Goal: Task Accomplishment & Management: Use online tool/utility

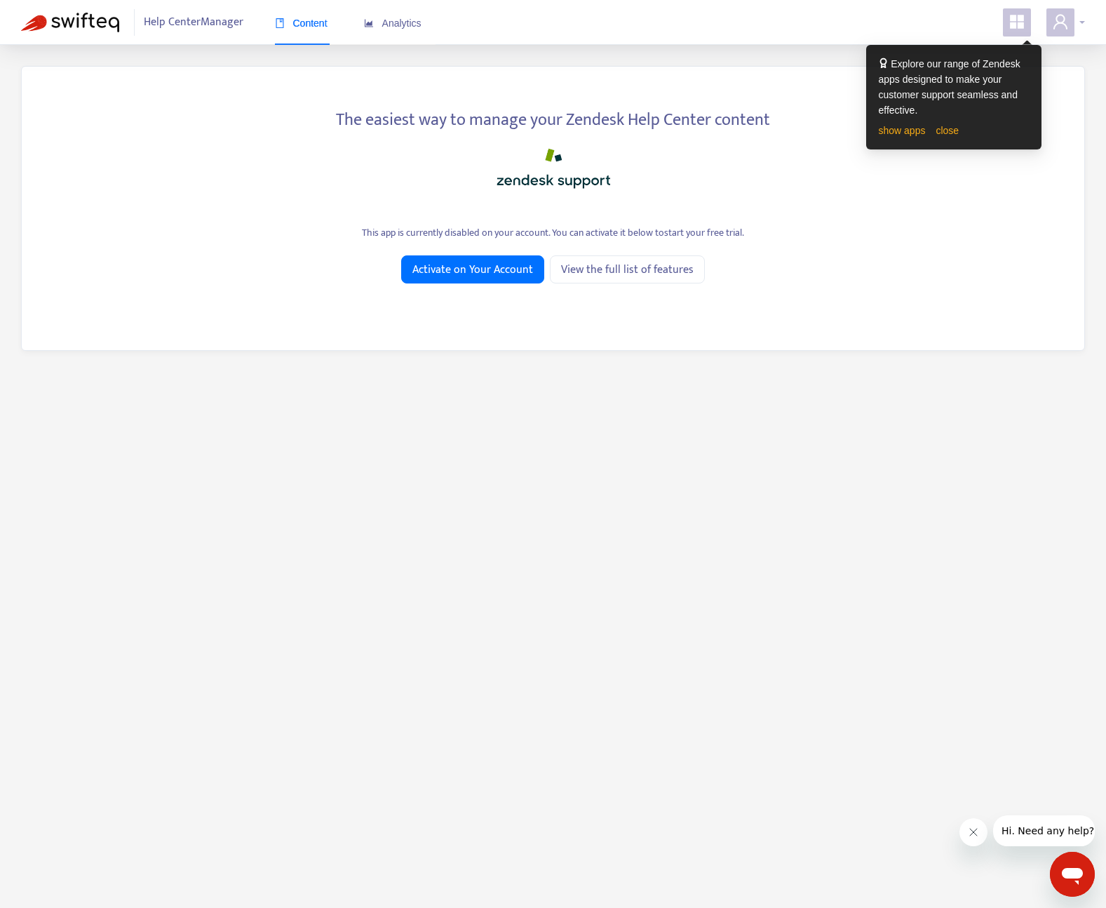
click at [1060, 22] on icon "user" at bounding box center [1060, 21] width 17 height 17
click at [954, 126] on link "close" at bounding box center [947, 130] width 23 height 11
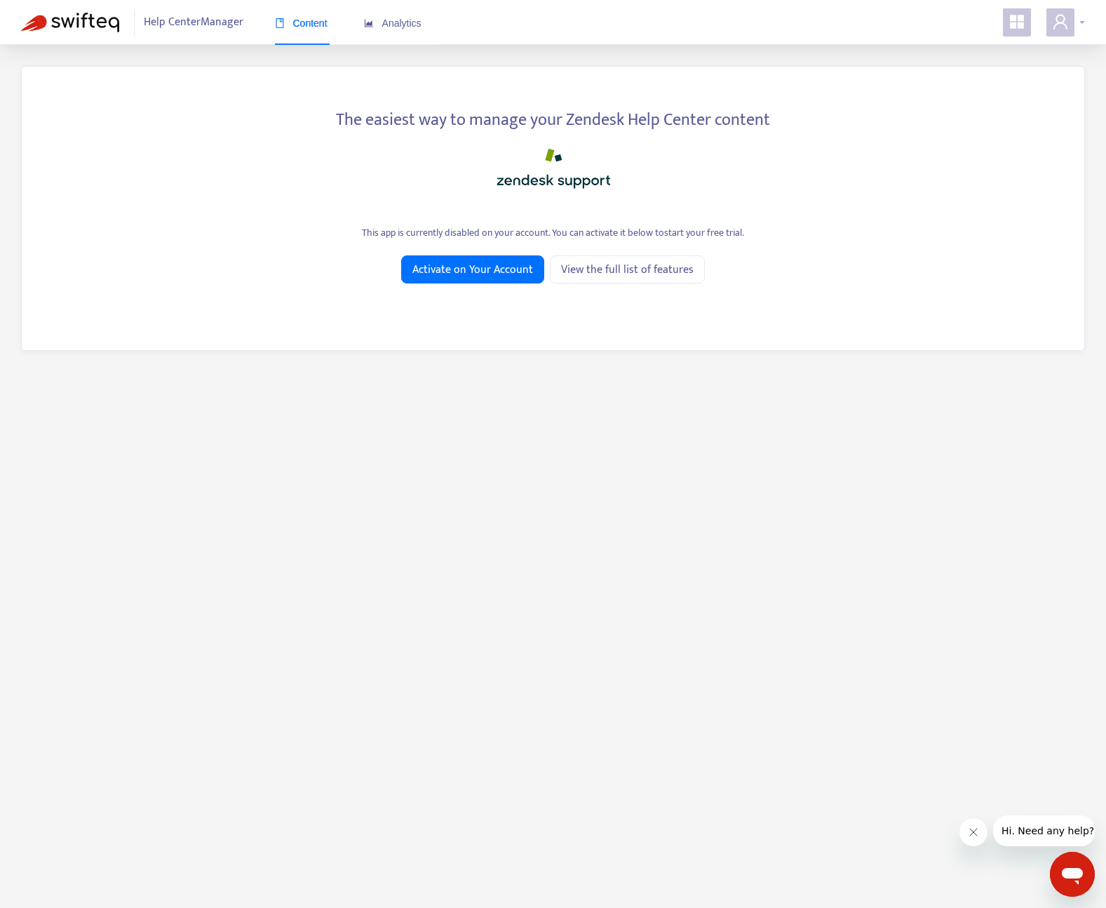
click at [1059, 25] on icon "user" at bounding box center [1060, 21] width 17 height 17
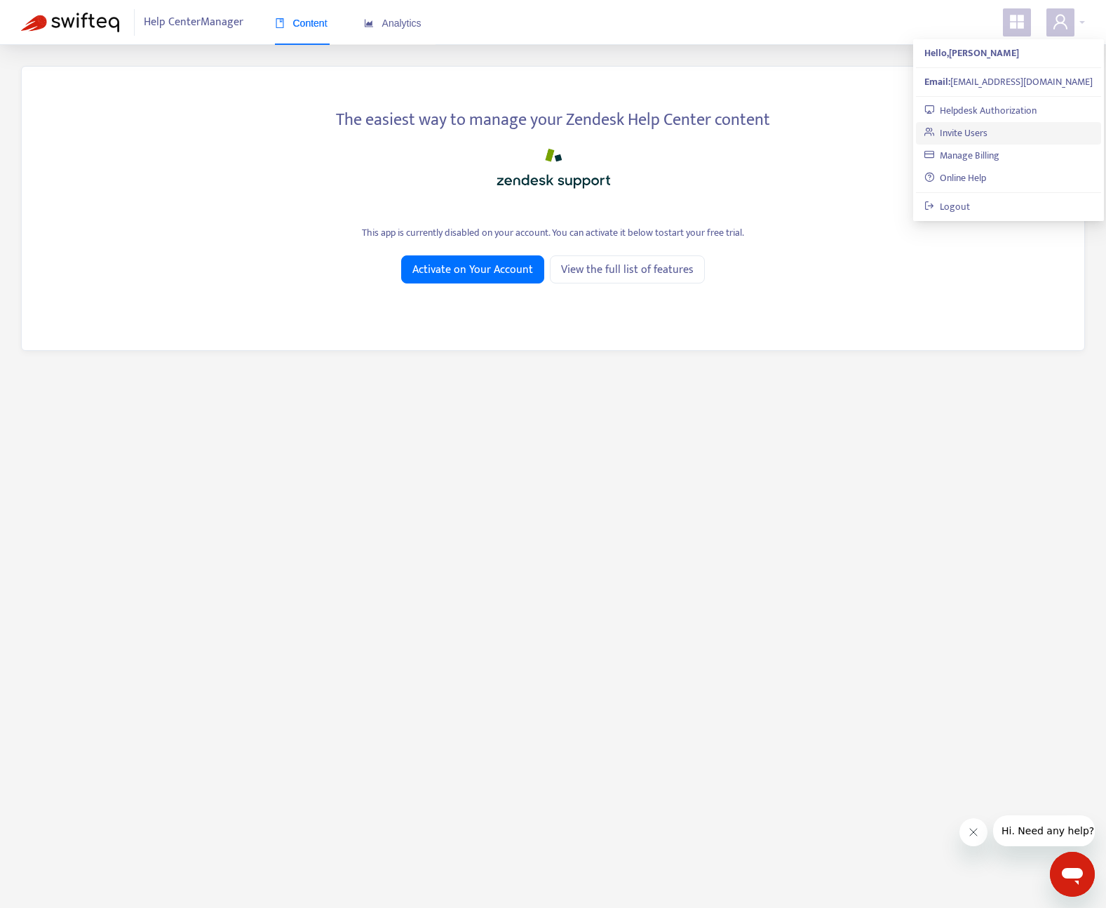
click at [952, 133] on link "Invite Users" at bounding box center [956, 133] width 63 height 16
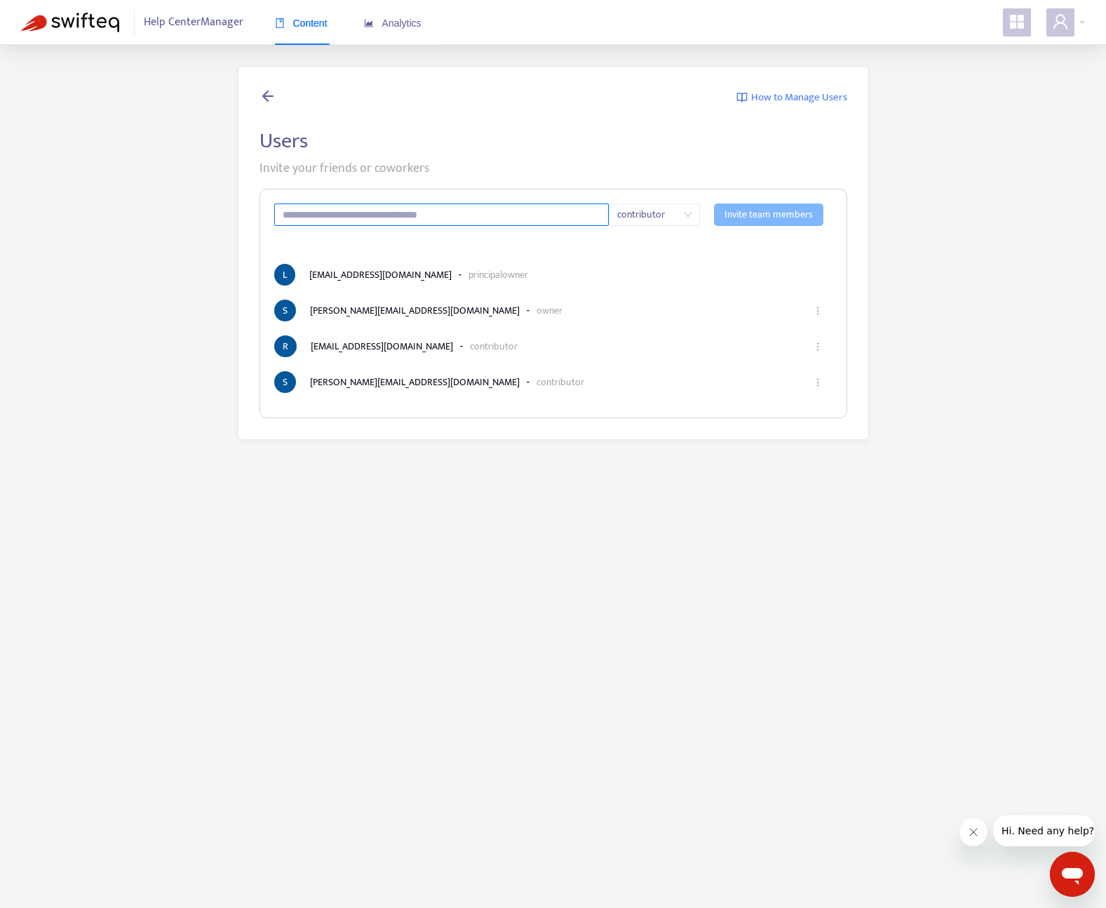
click at [453, 213] on input "text" at bounding box center [441, 214] width 335 height 22
paste input "**********"
click at [654, 221] on span "contributor" at bounding box center [654, 214] width 74 height 21
type input "**********"
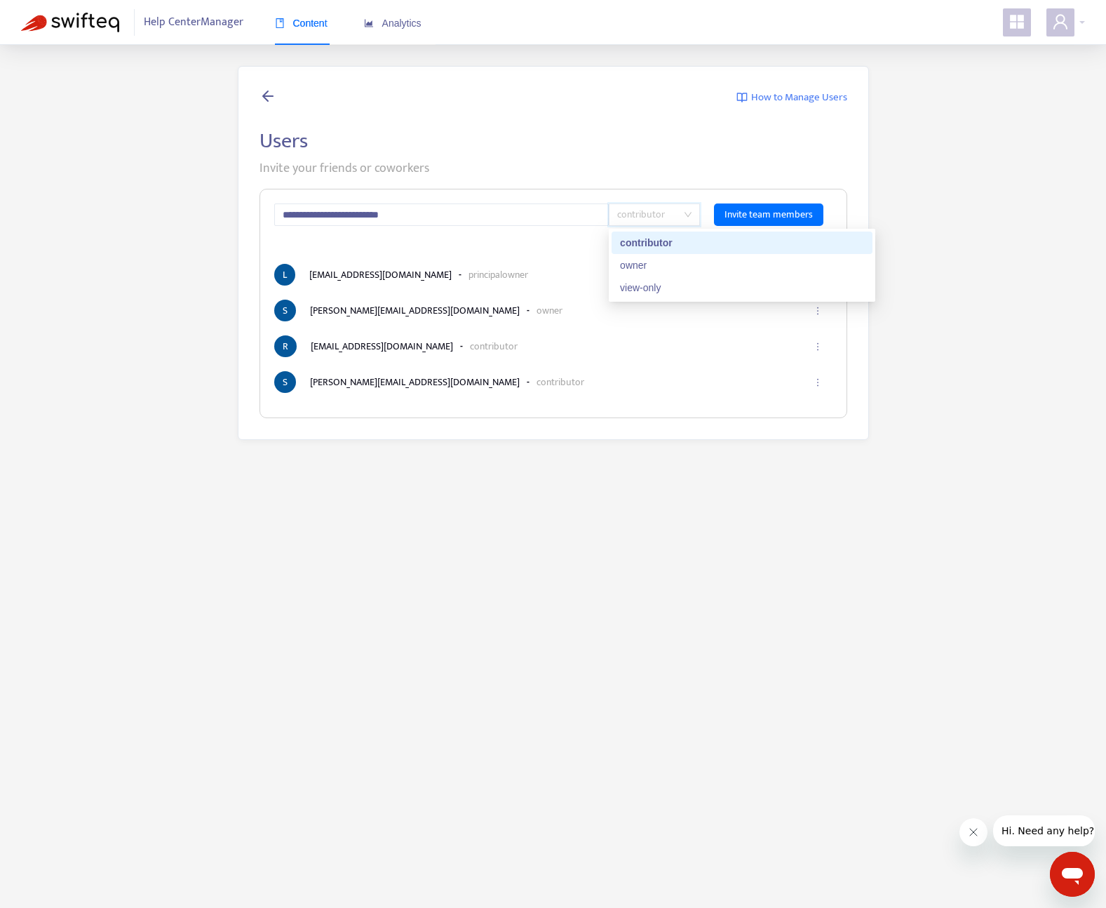
click at [644, 246] on div "contributor" at bounding box center [742, 242] width 244 height 15
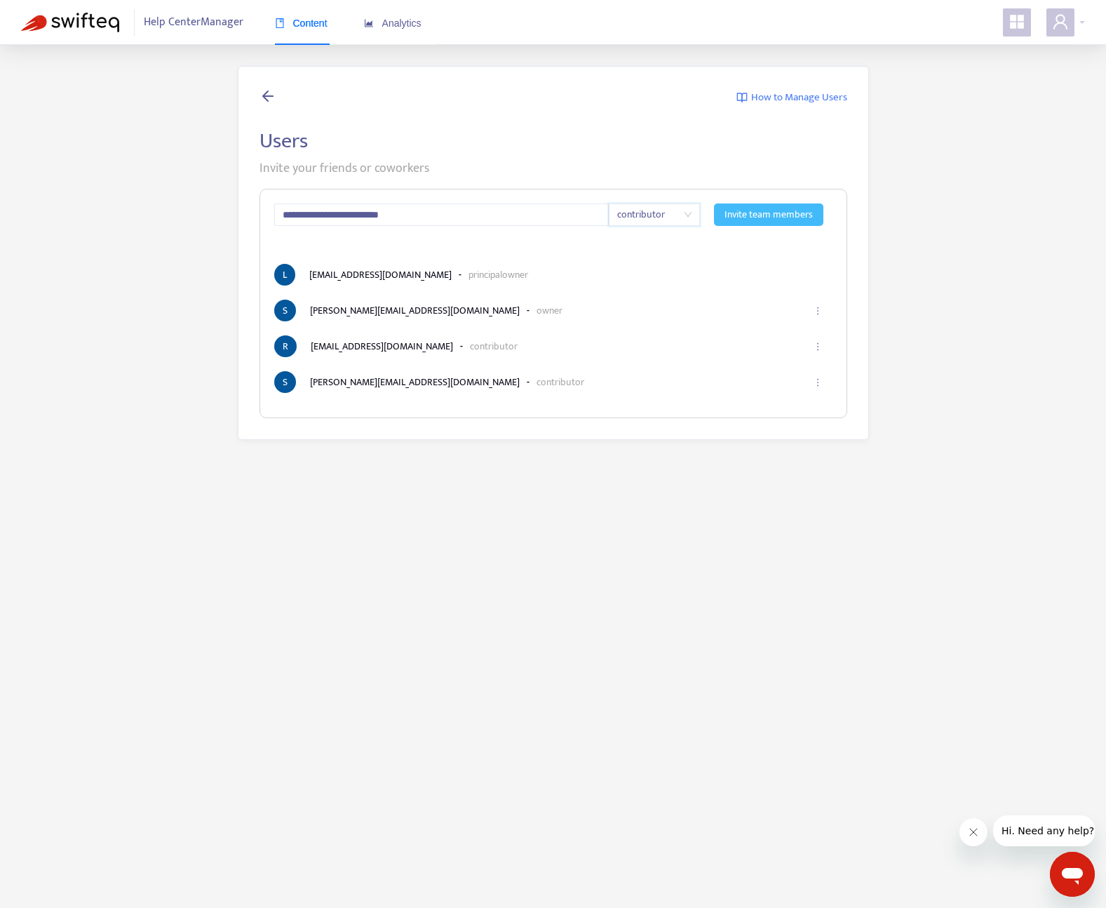
click at [768, 217] on span "Invite team members" at bounding box center [769, 214] width 88 height 15
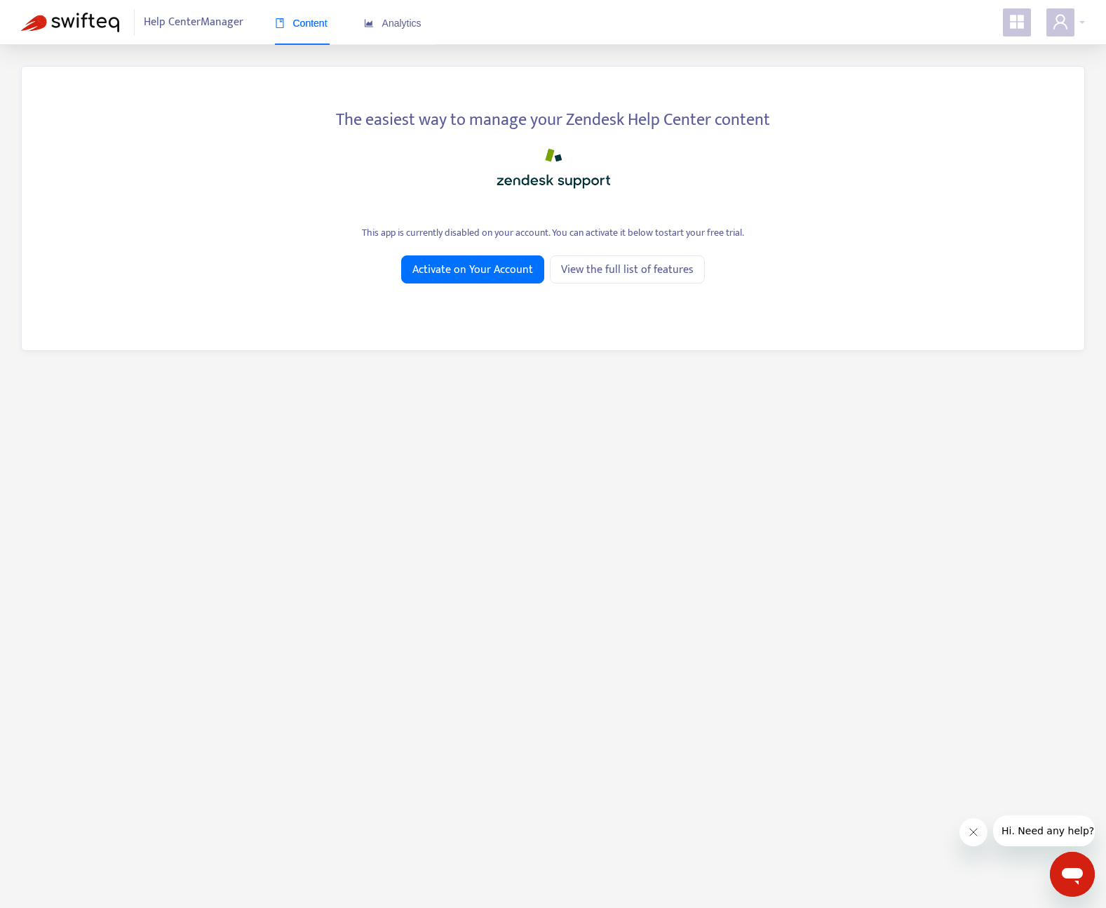
click at [425, 230] on div "This app is currently disabled on your account. You can activate it below to st…" at bounding box center [553, 232] width 1021 height 15
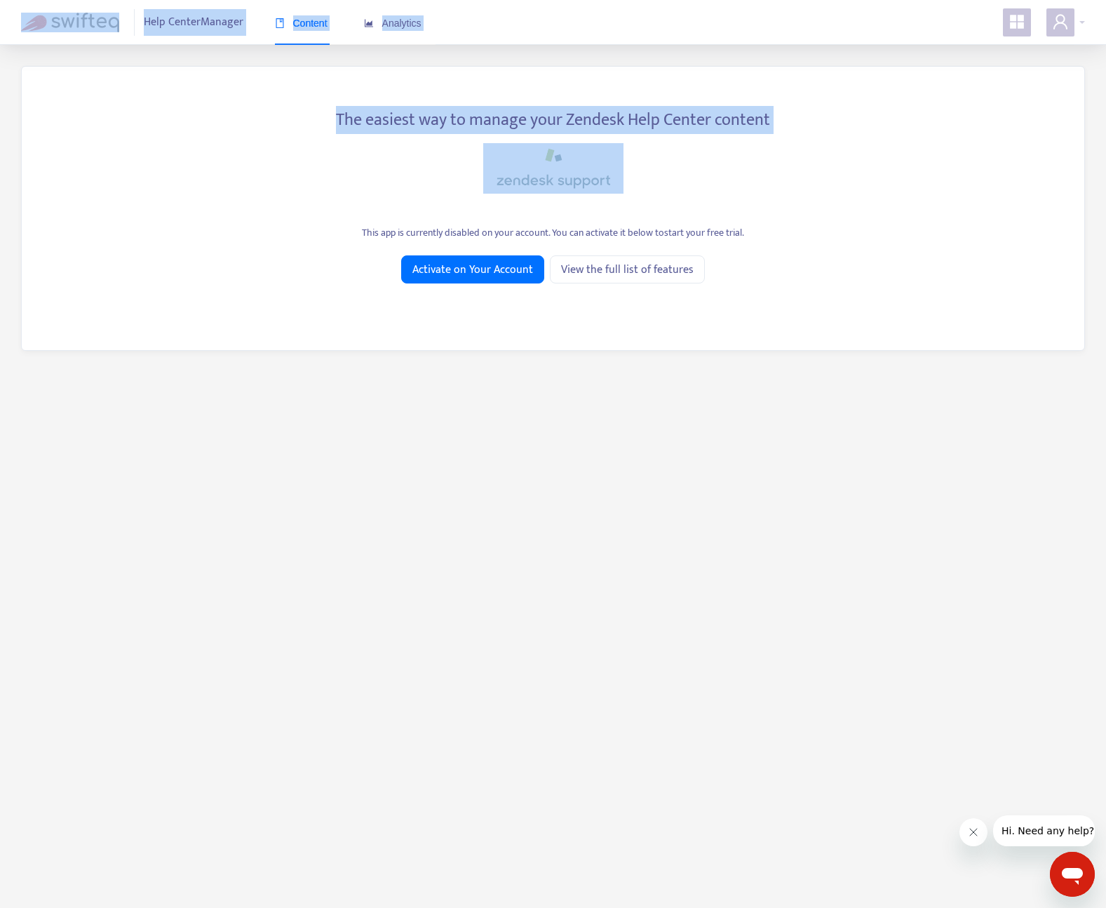
click at [425, 230] on div "This app is currently disabled on your account. You can activate it below to st…" at bounding box center [553, 232] width 1021 height 15
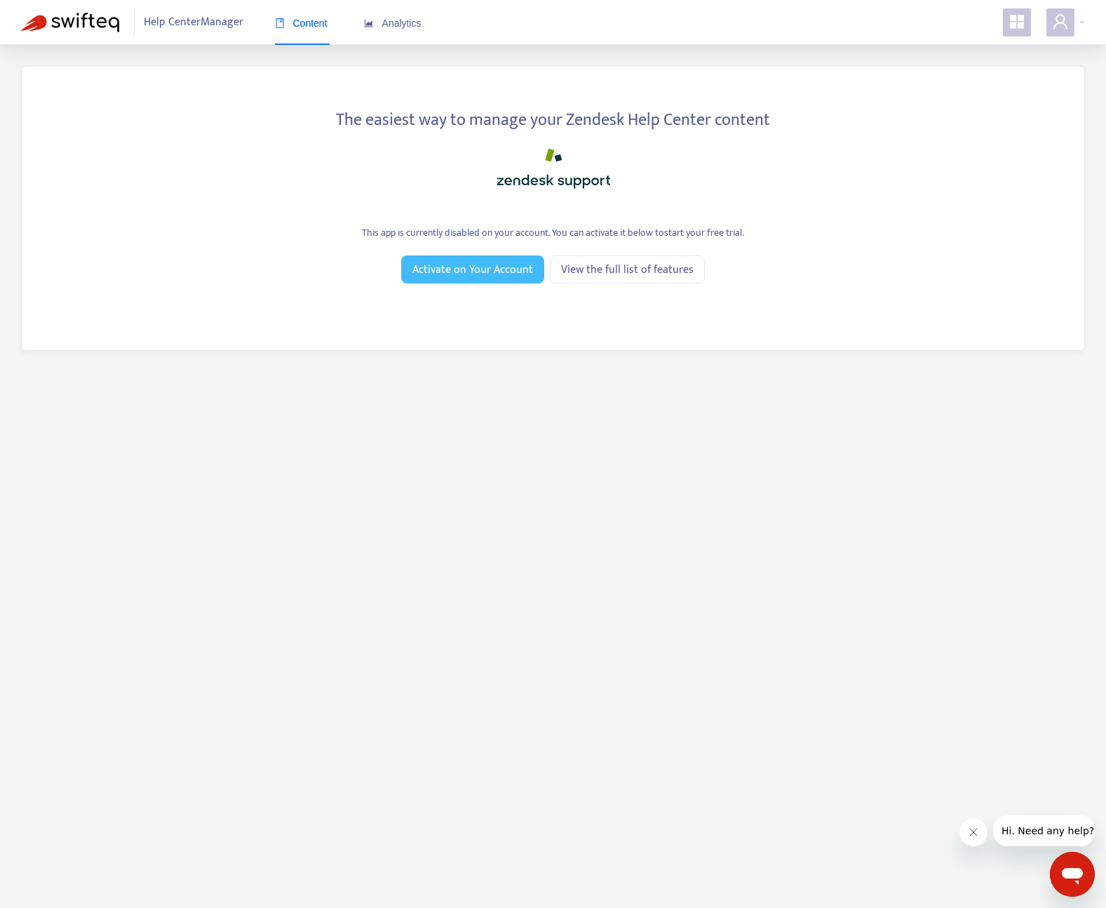
click at [497, 262] on span "Activate on Your Account" at bounding box center [473, 270] width 121 height 18
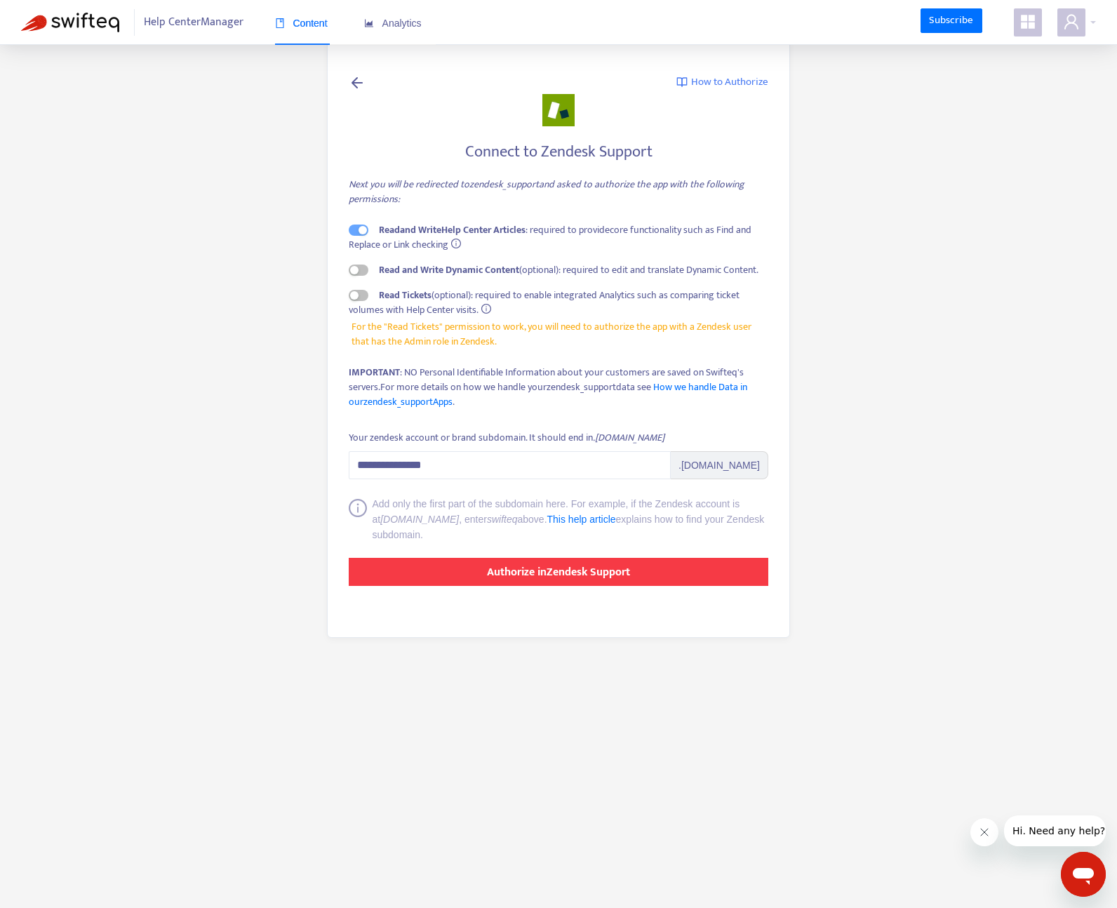
click at [474, 564] on button "Authorize in Zendesk Support" at bounding box center [559, 572] width 420 height 28
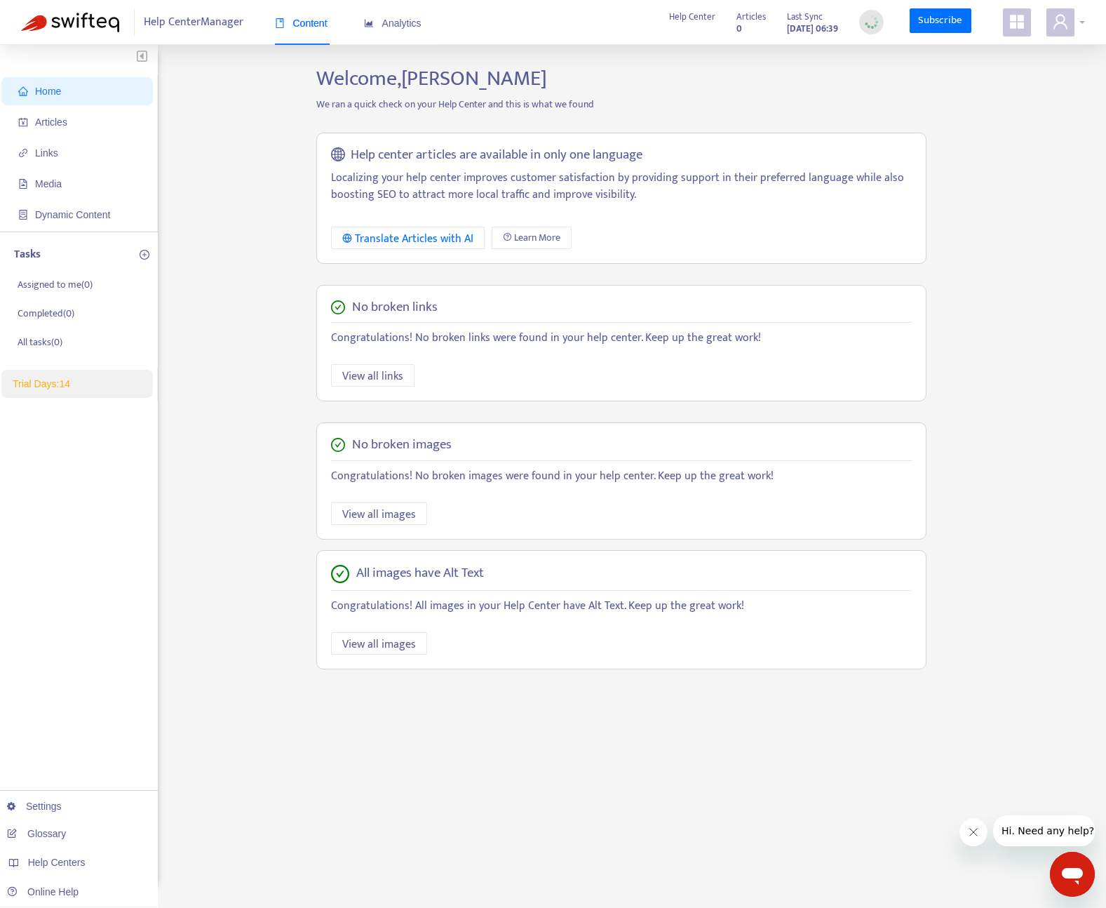
click at [1071, 21] on span at bounding box center [1061, 22] width 28 height 28
